Goal: Task Accomplishment & Management: Manage account settings

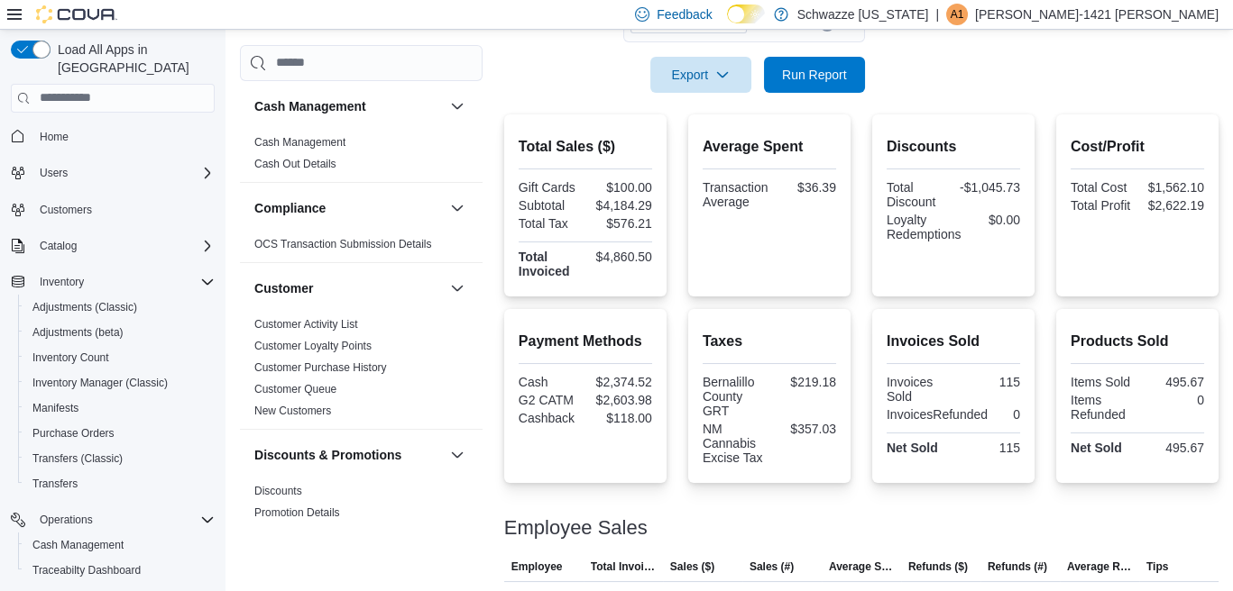
scroll to position [76, 0]
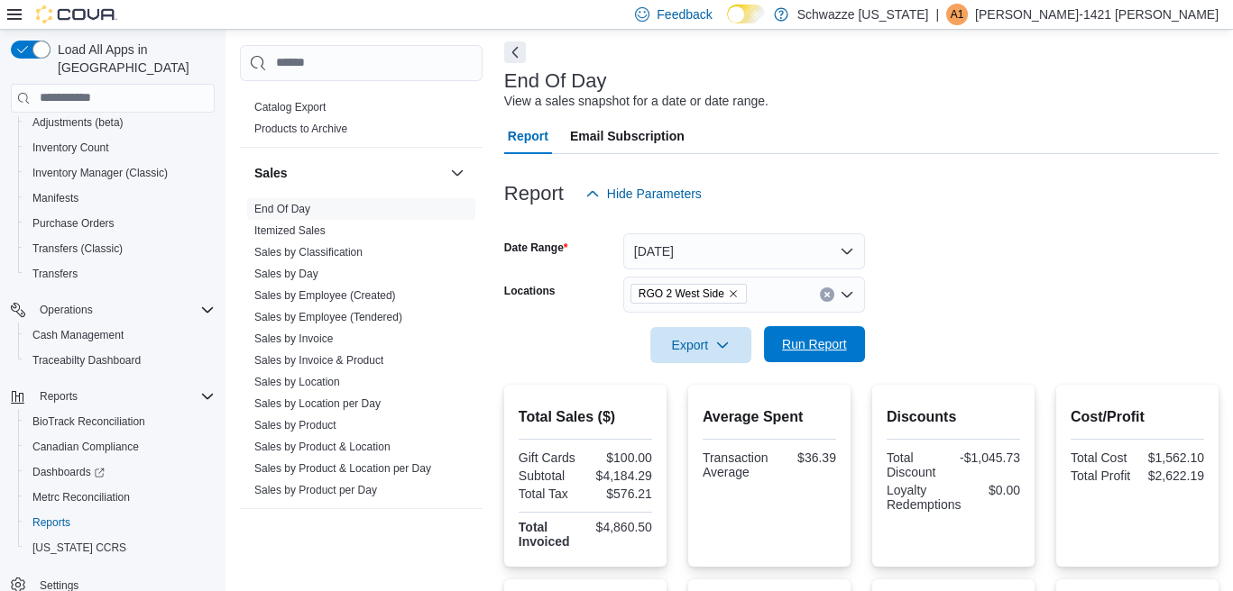
click at [832, 343] on span "Run Report" at bounding box center [814, 344] width 65 height 18
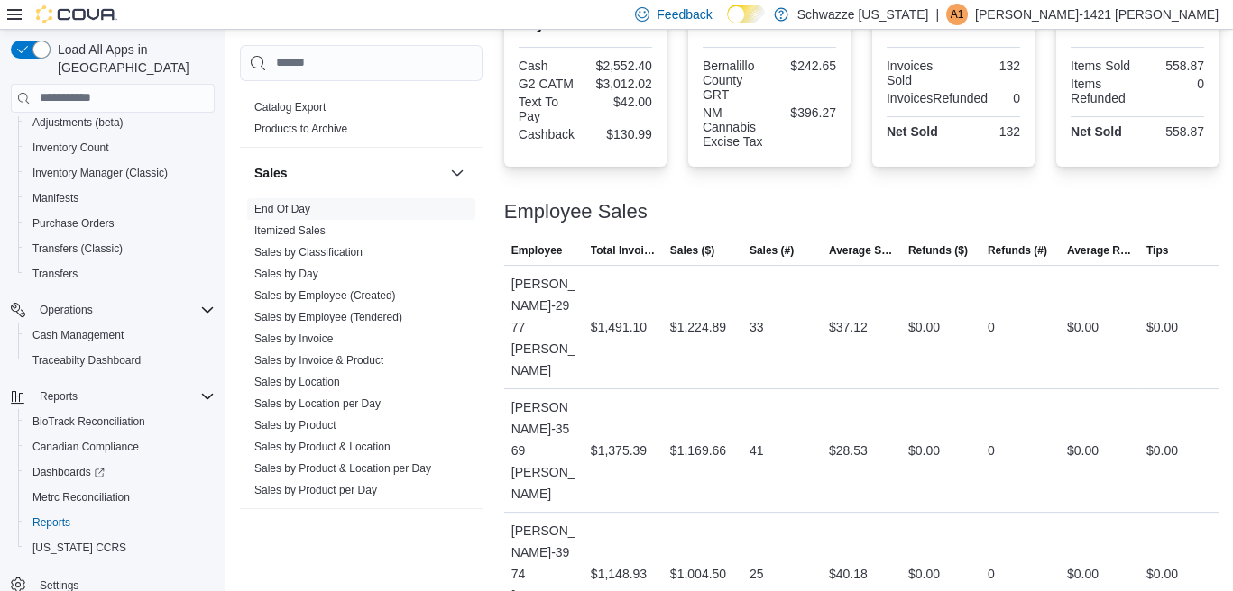
scroll to position [707, 0]
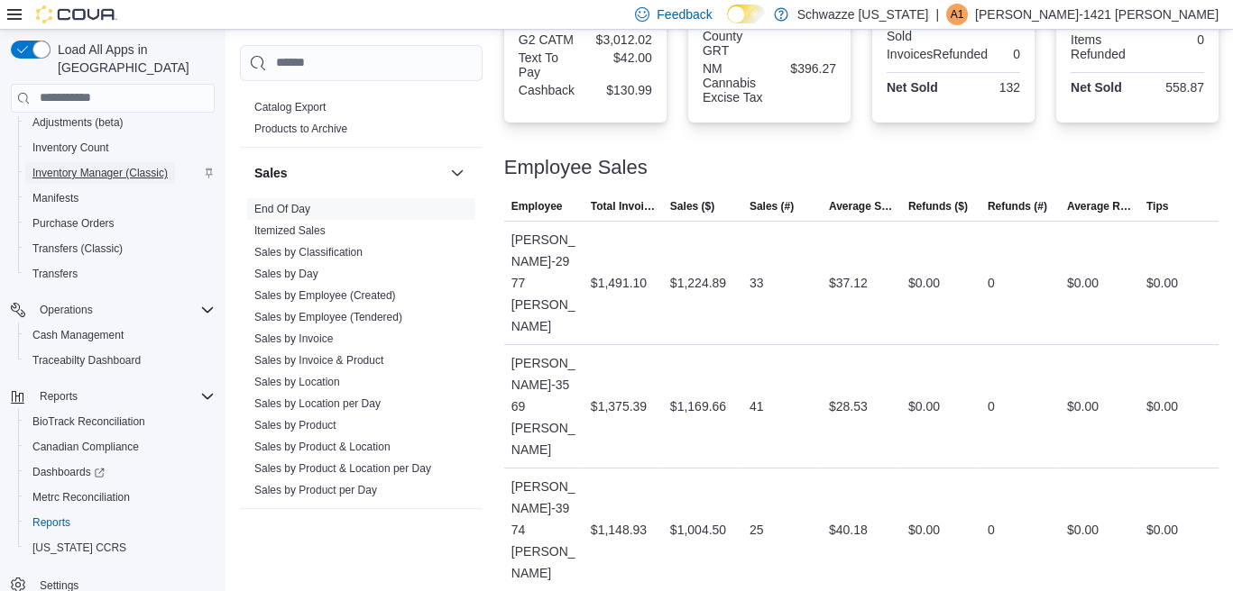
click at [137, 166] on span "Inventory Manager (Classic)" at bounding box center [99, 173] width 135 height 14
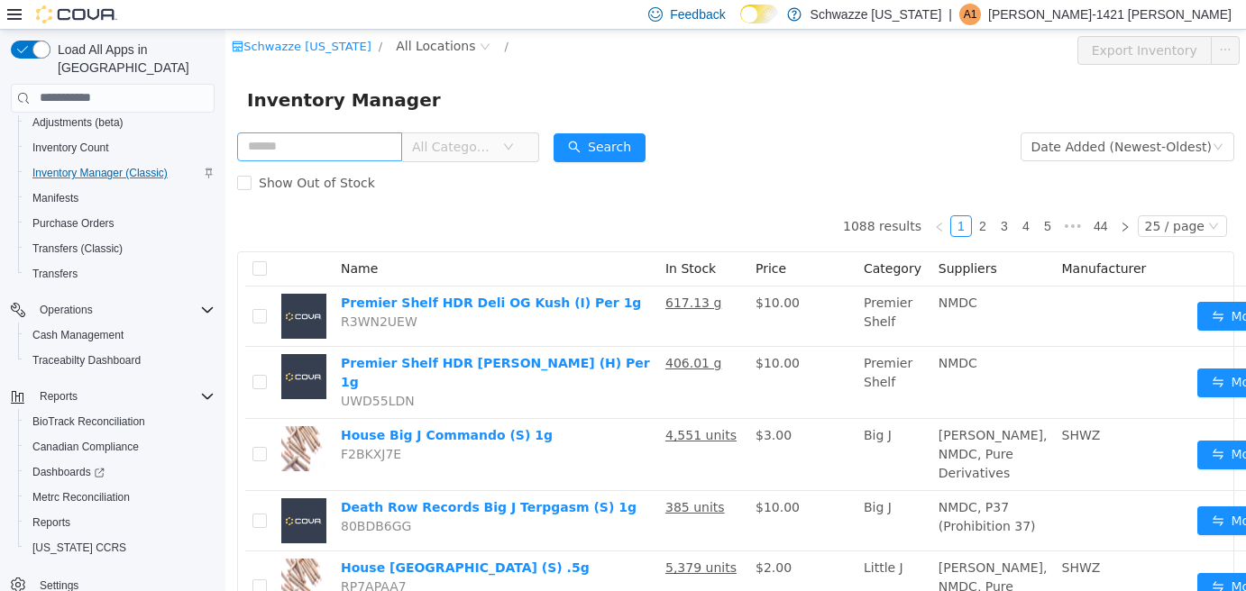
click at [358, 147] on input "text" at bounding box center [319, 146] width 165 height 29
type input "**********"
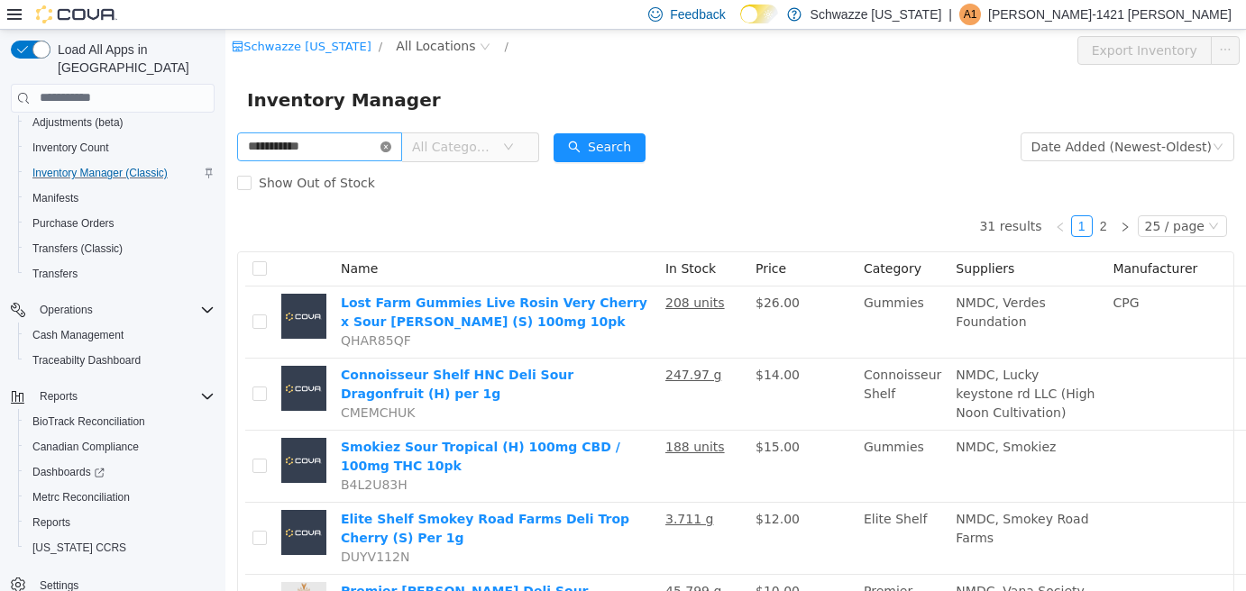
click at [391, 141] on icon "icon: close-circle" at bounding box center [385, 146] width 11 height 11
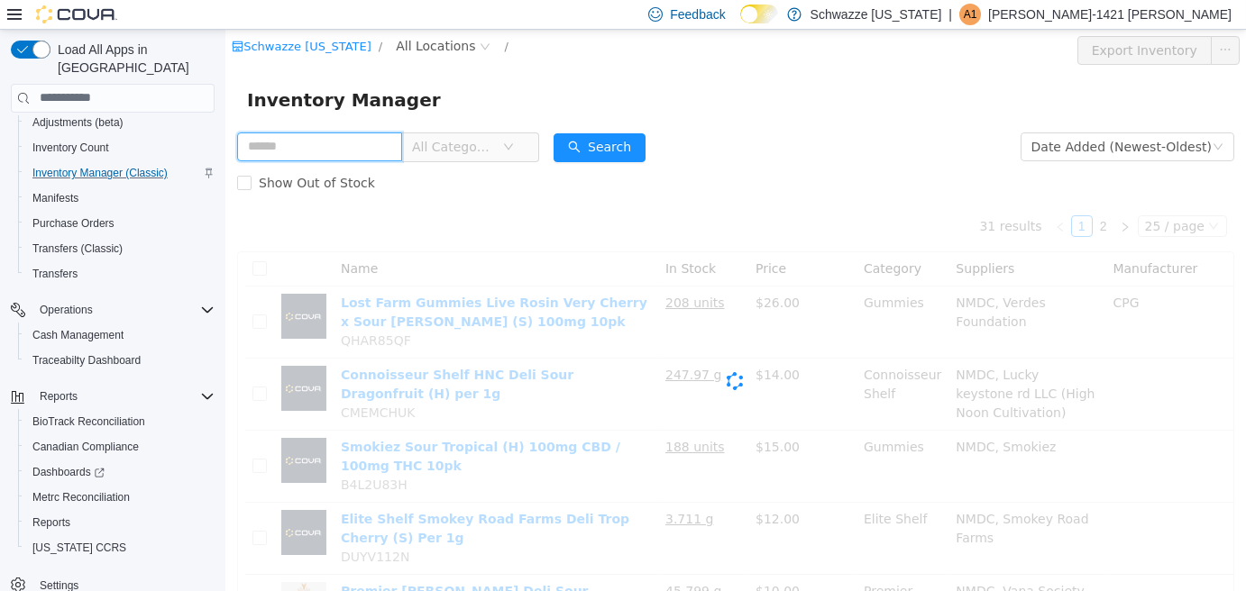
click at [380, 152] on input "text" at bounding box center [319, 146] width 165 height 29
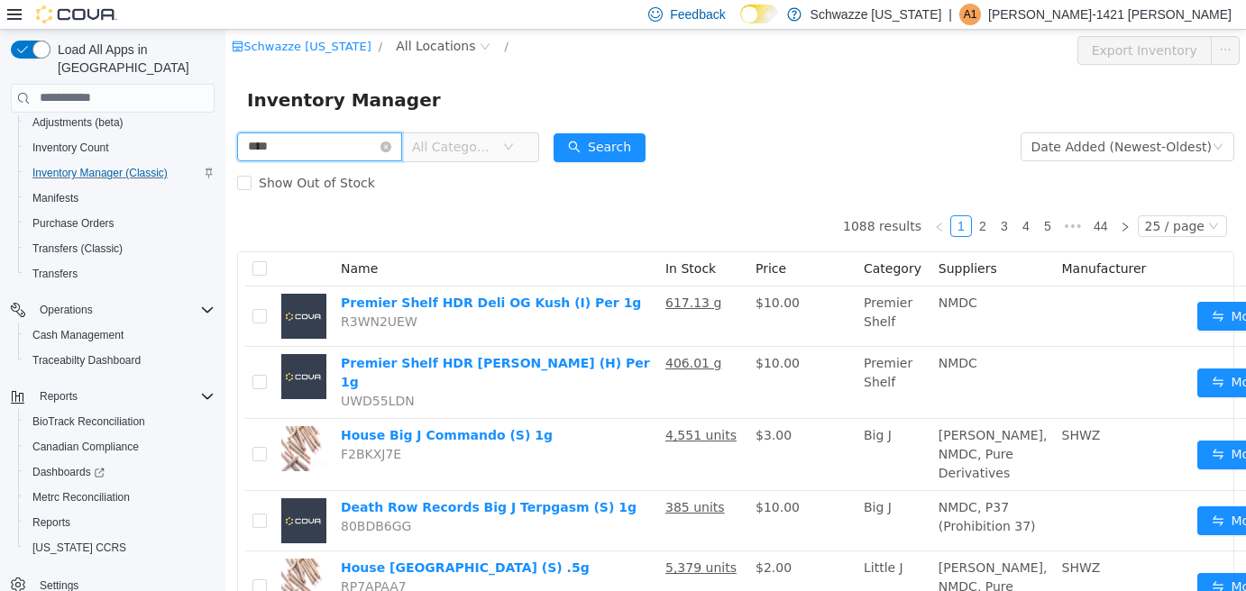
type input "****"
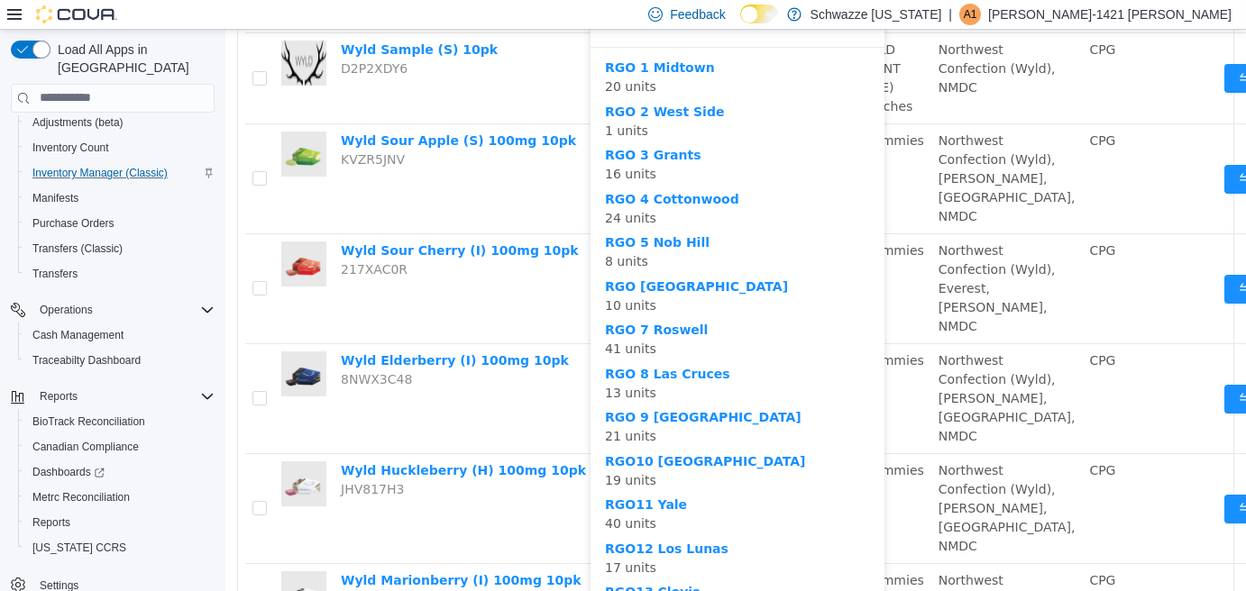
scroll to position [992, 0]
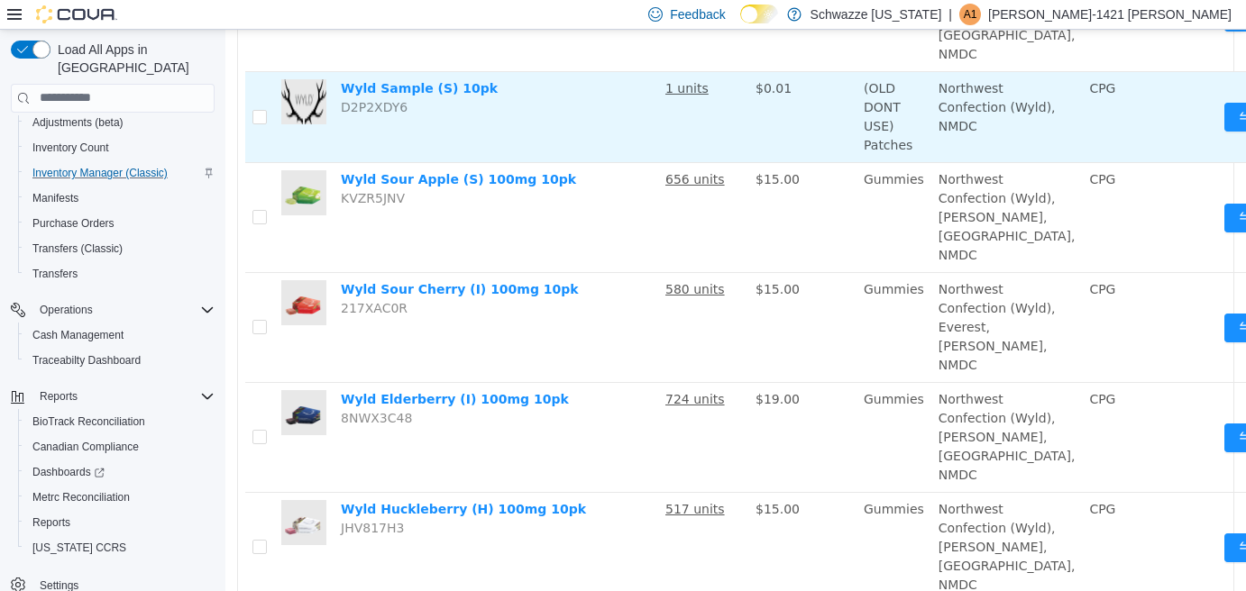
click at [515, 162] on td "Wyld Sample (S) 10pk D2P2XDY6" at bounding box center [496, 116] width 325 height 91
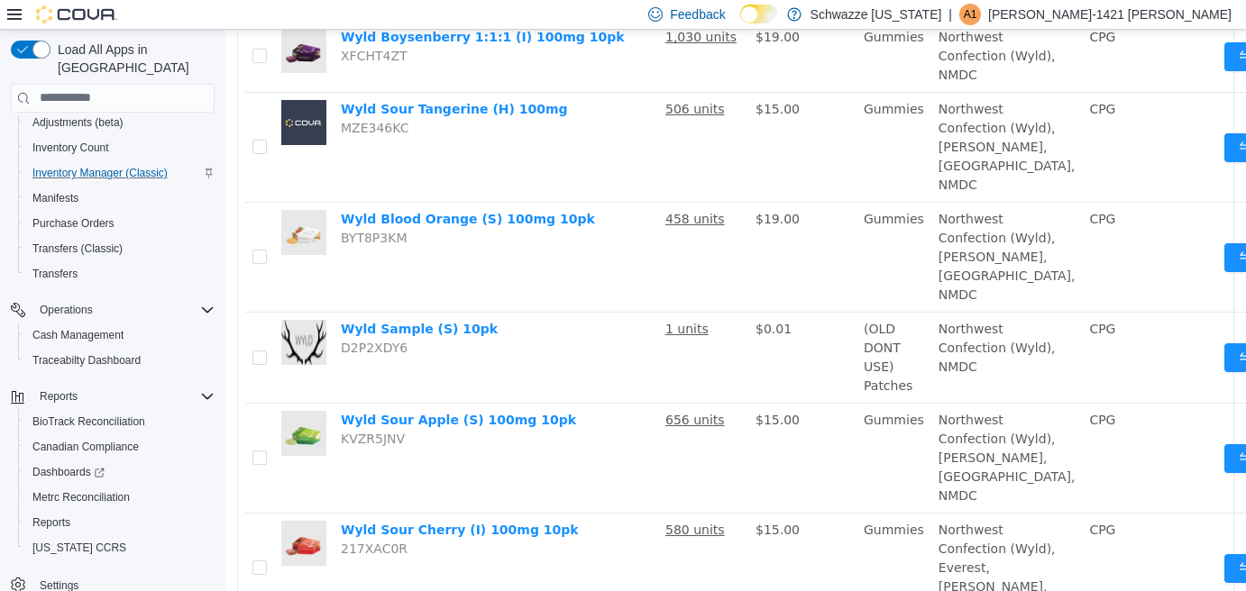
scroll to position [661, 0]
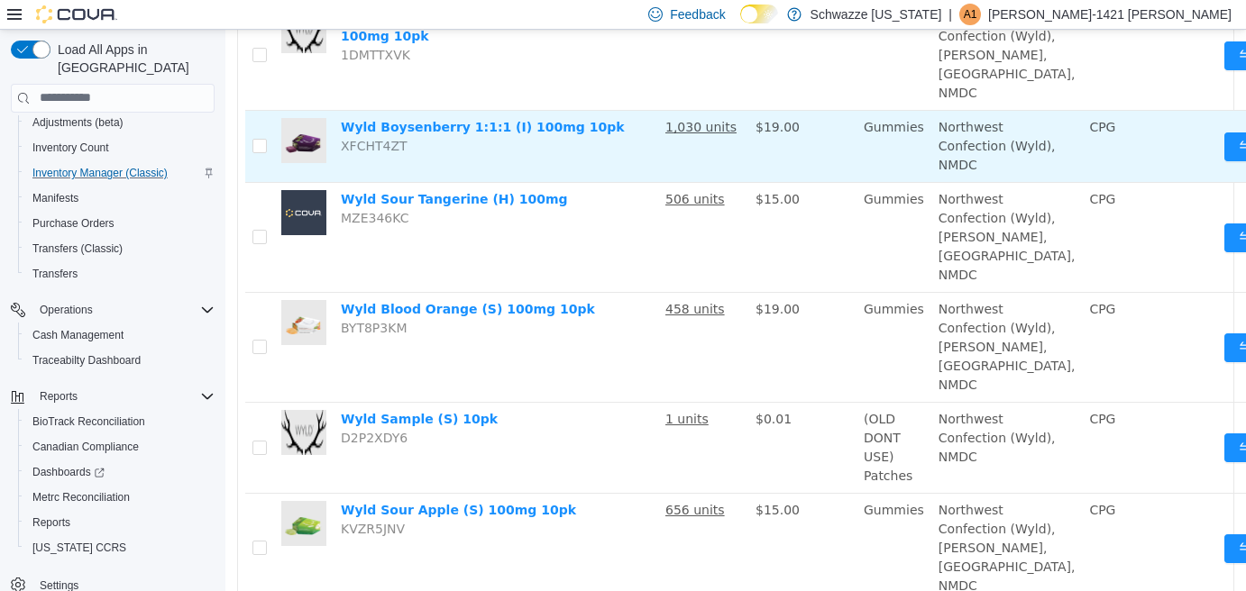
click at [1224, 160] on button "Move" at bounding box center [1265, 146] width 83 height 29
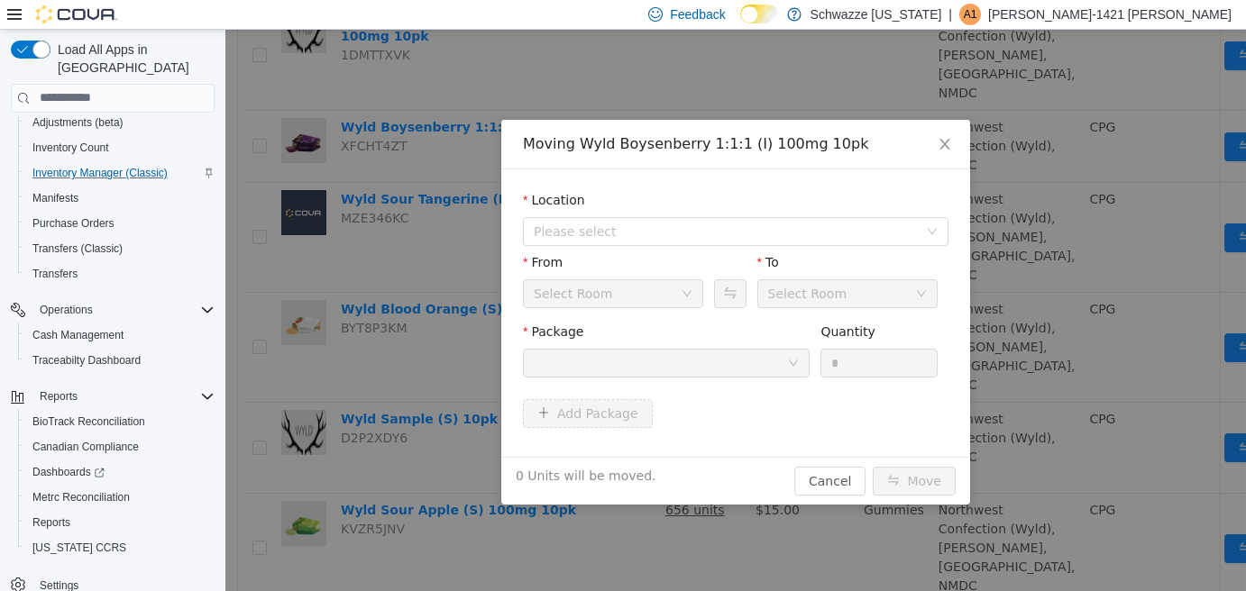
click at [781, 368] on div at bounding box center [660, 362] width 253 height 27
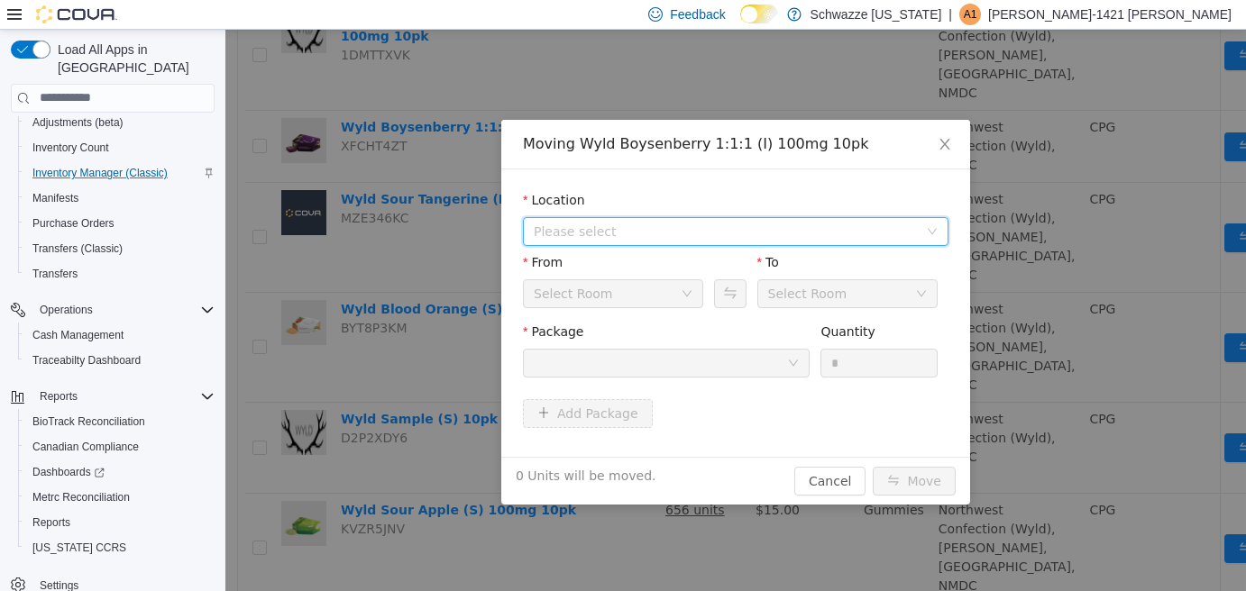
click at [666, 226] on span "Please select" at bounding box center [726, 231] width 384 height 18
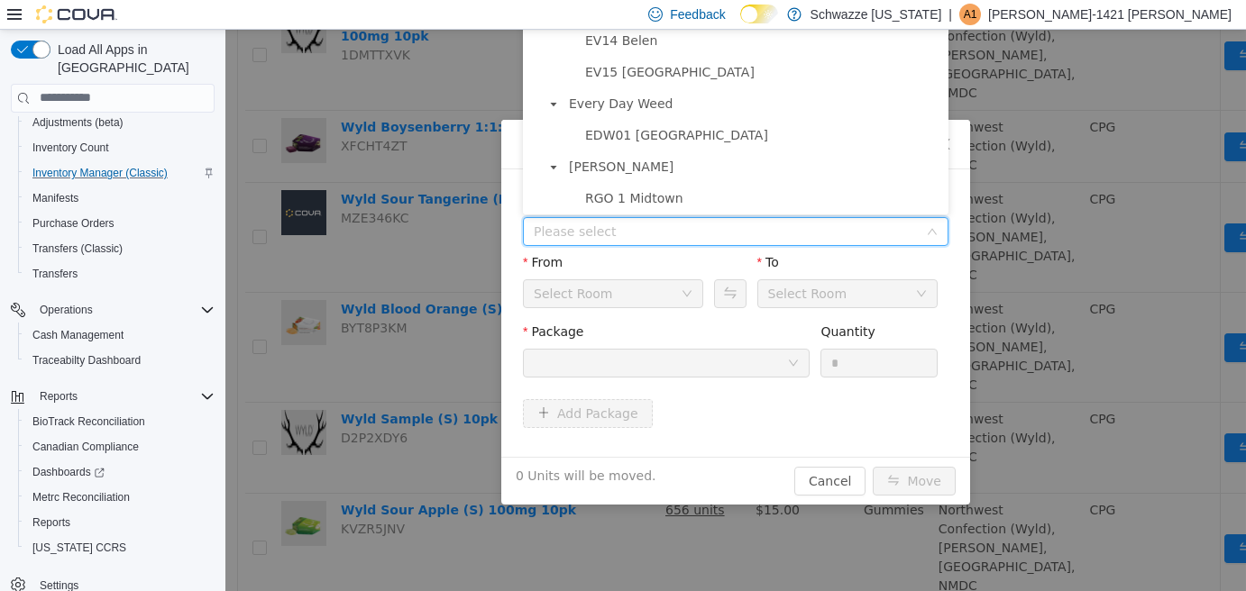
scroll to position [451, 0]
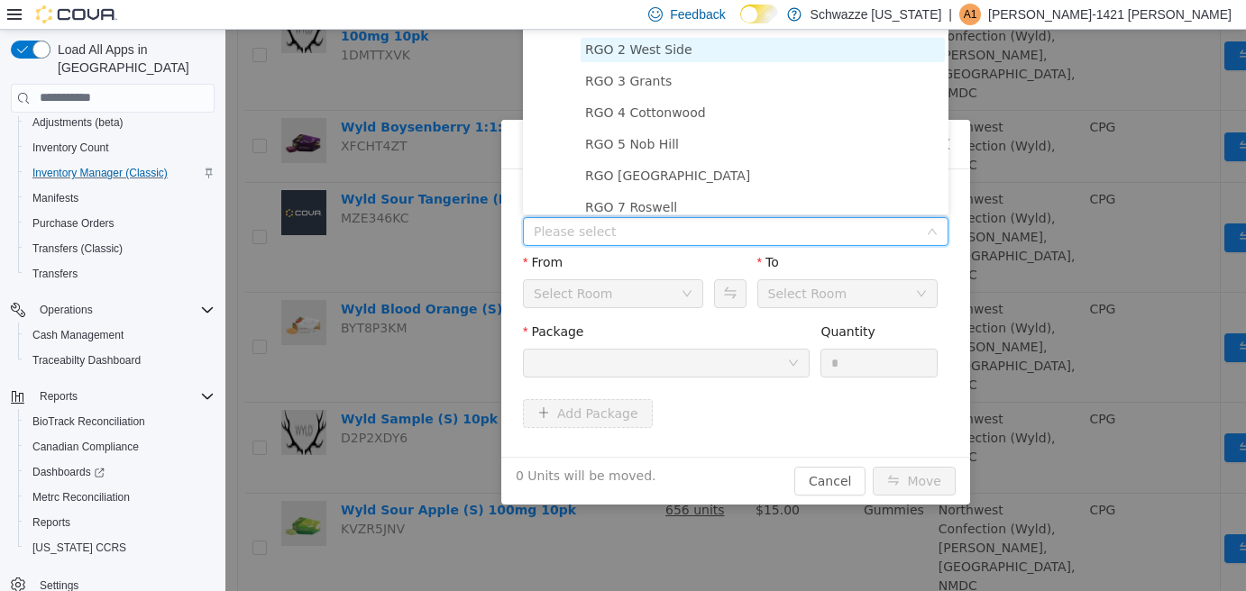
click at [686, 46] on span "RGO 2 West Side" at bounding box center [763, 49] width 364 height 24
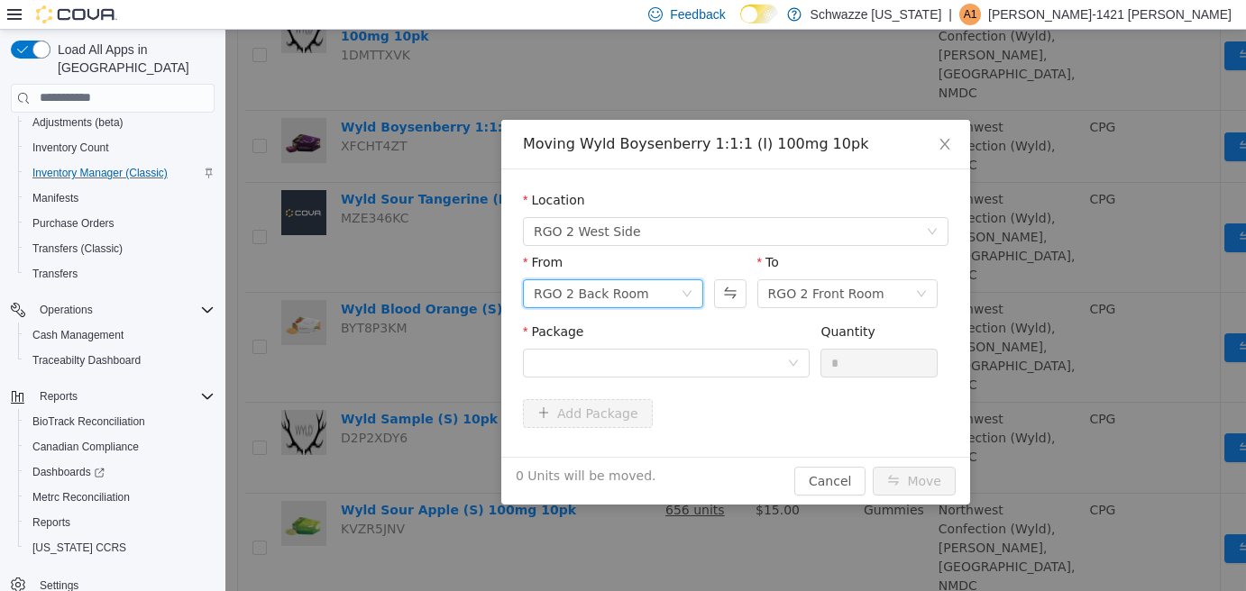
click at [568, 302] on div "RGO 2 Back Room" at bounding box center [591, 293] width 115 height 27
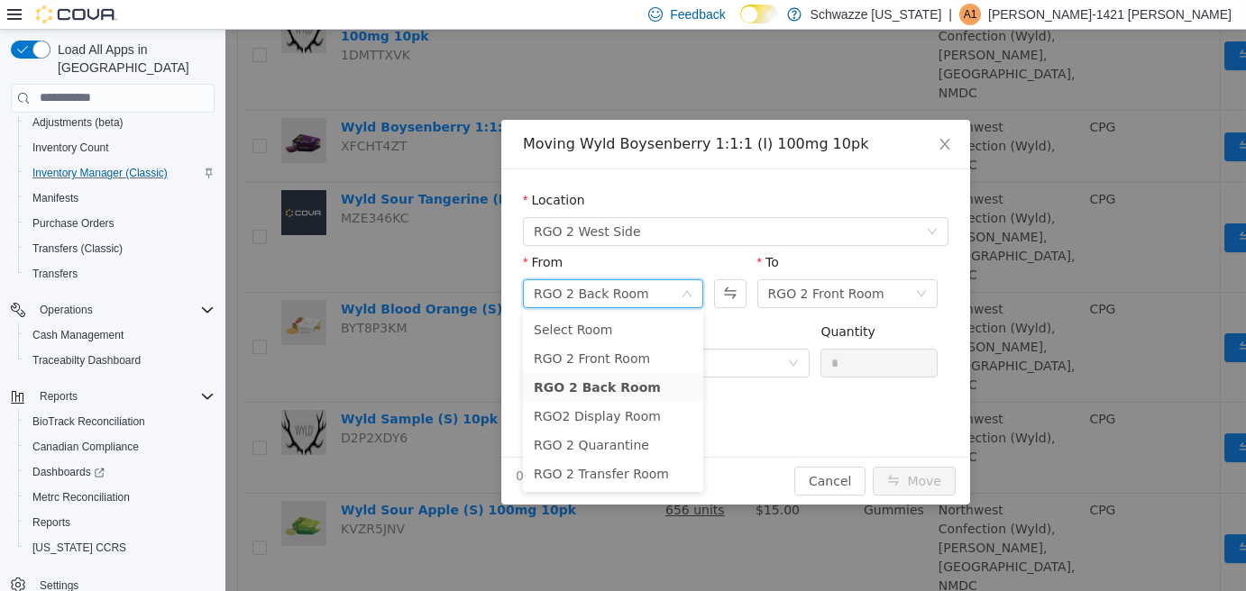
click at [759, 317] on div "From RGO 2 Back Room To RGO 2 Front Room" at bounding box center [736, 286] width 426 height 69
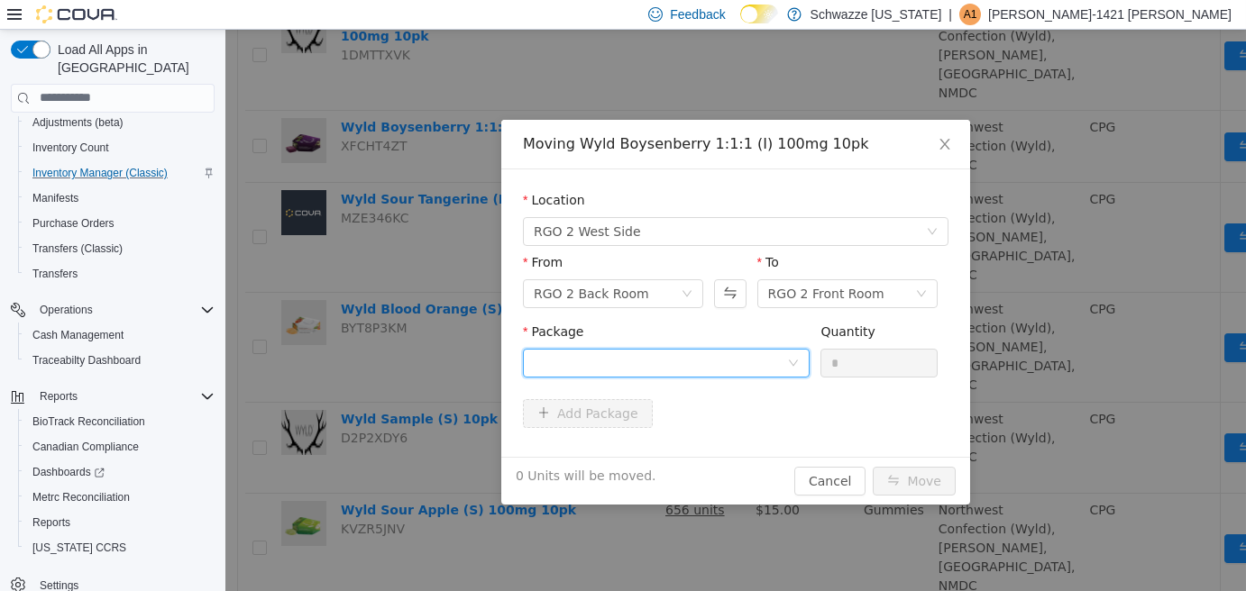
click at [739, 349] on div at bounding box center [660, 362] width 253 height 27
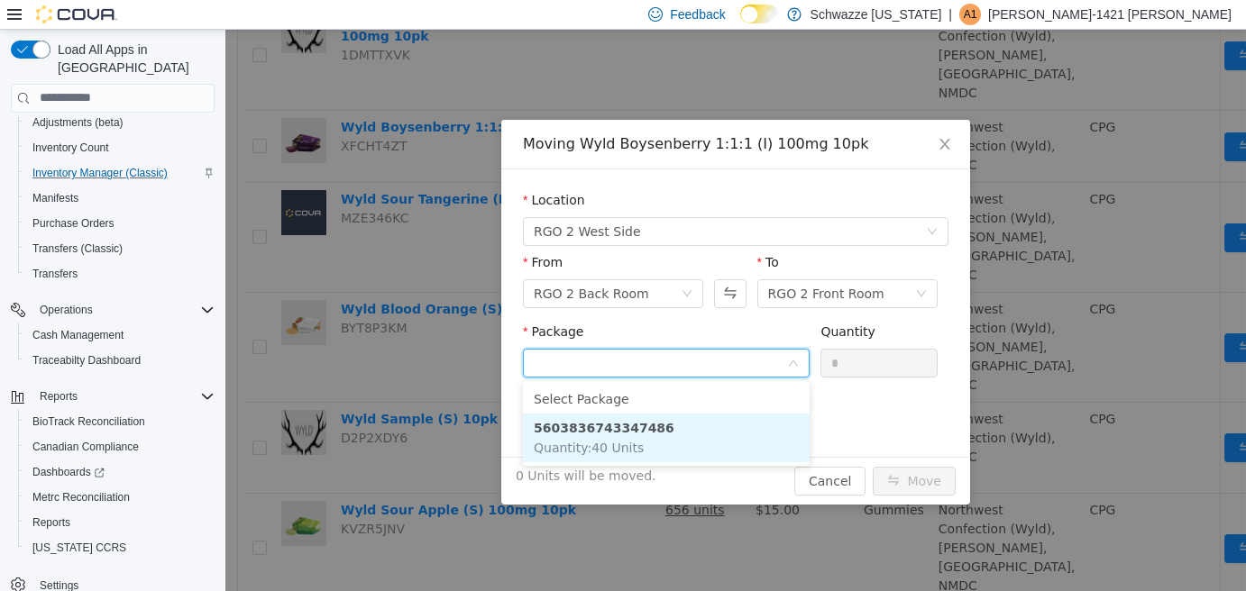
click at [699, 448] on li "5603836743347486 Quantity : 40 Units" at bounding box center [666, 437] width 287 height 49
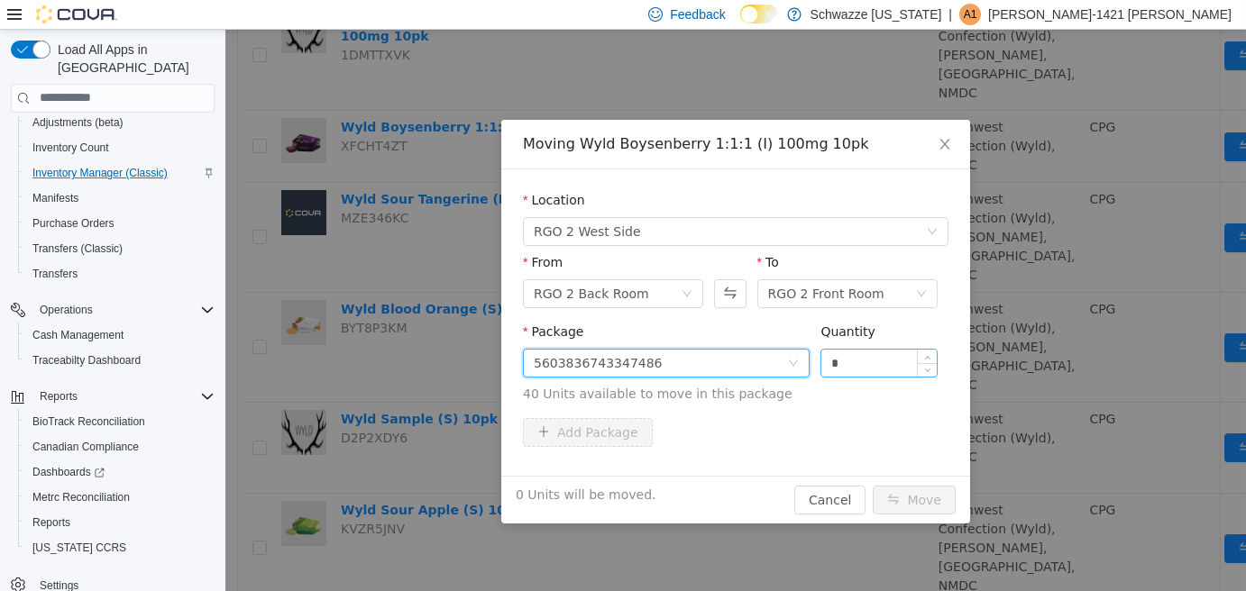
click at [832, 362] on input "*" at bounding box center [878, 362] width 115 height 27
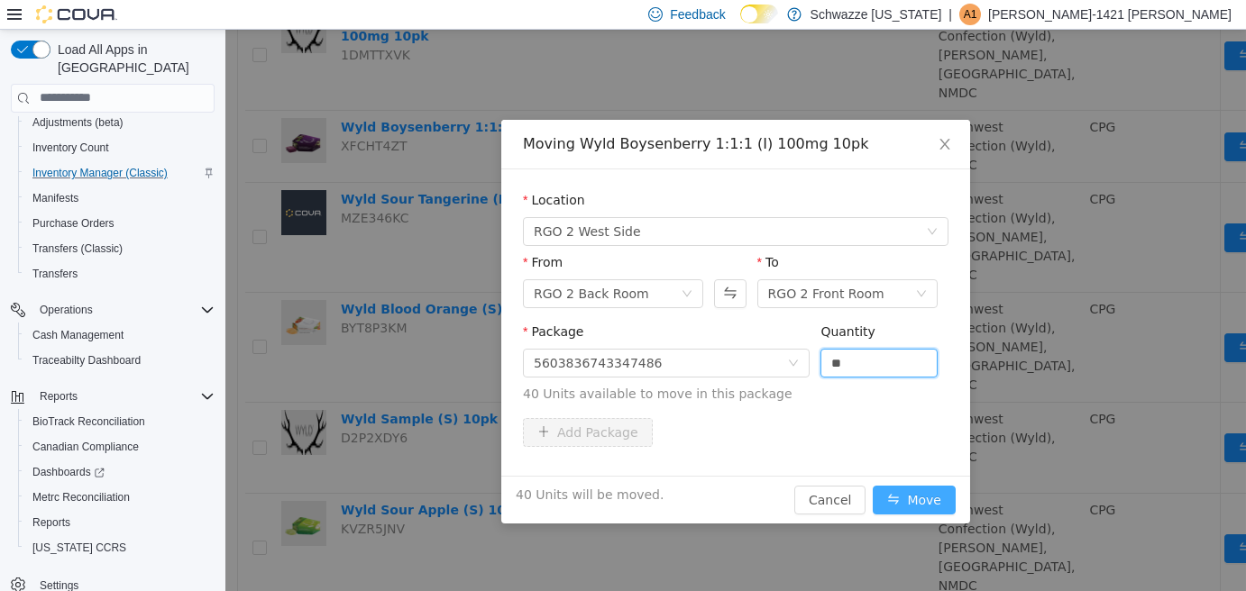
type input "**"
click at [914, 502] on button "Move" at bounding box center [914, 499] width 83 height 29
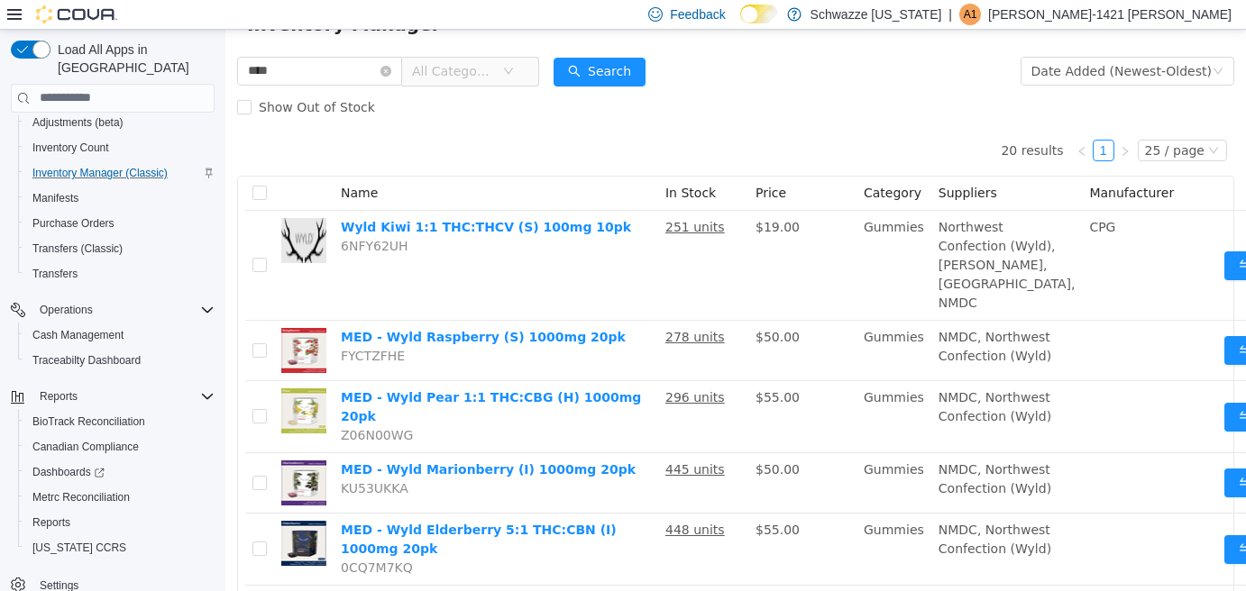
scroll to position [0, 0]
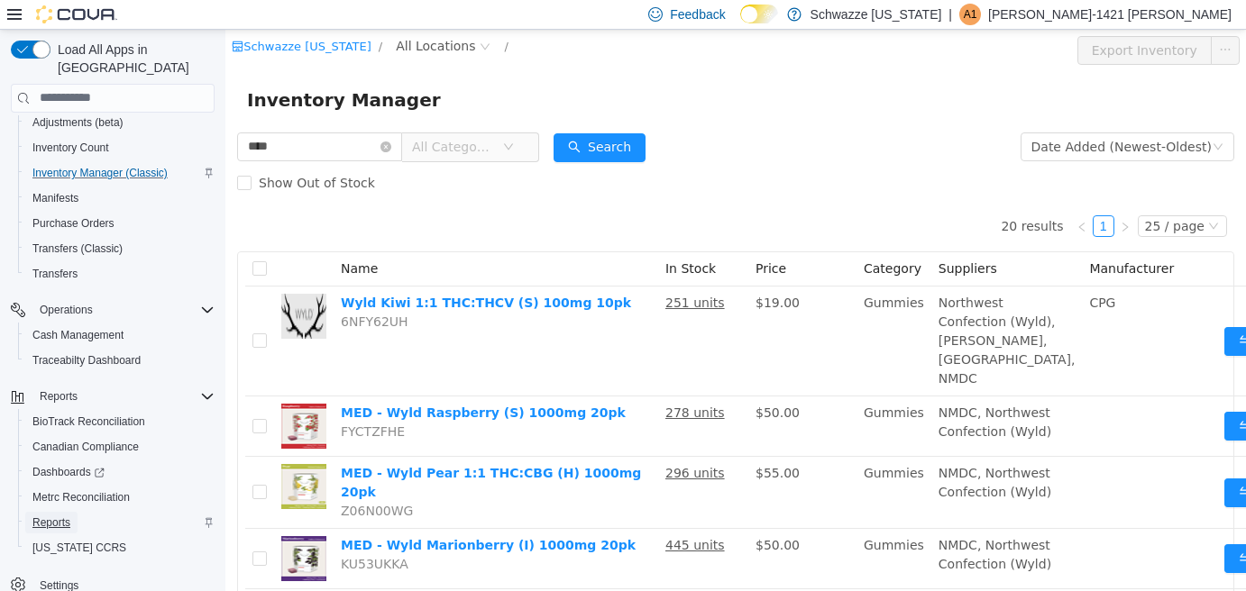
click at [62, 516] on span "Reports" at bounding box center [51, 523] width 38 height 14
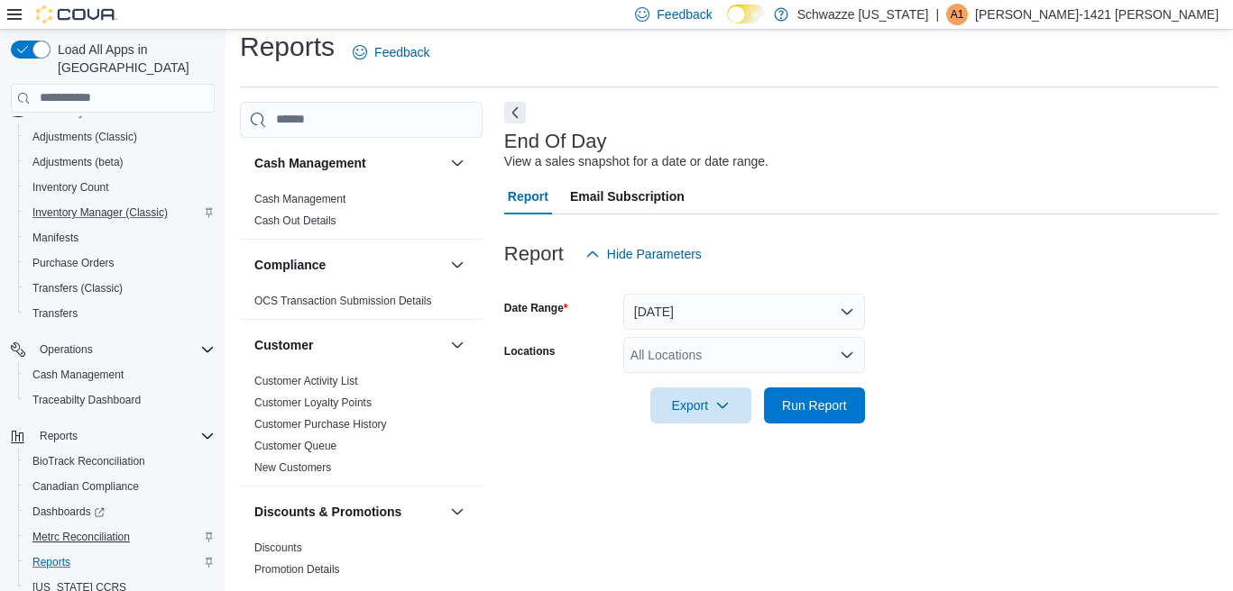
scroll to position [19, 0]
